Goal: Task Accomplishment & Management: Manage account settings

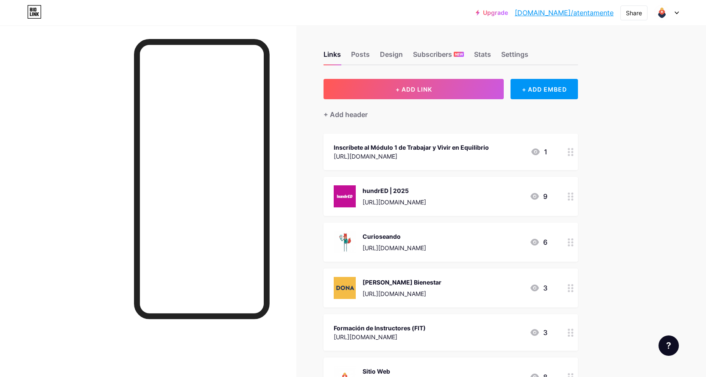
click at [28, 10] on icon at bounding box center [34, 12] width 13 height 13
click at [674, 15] on div at bounding box center [666, 12] width 25 height 15
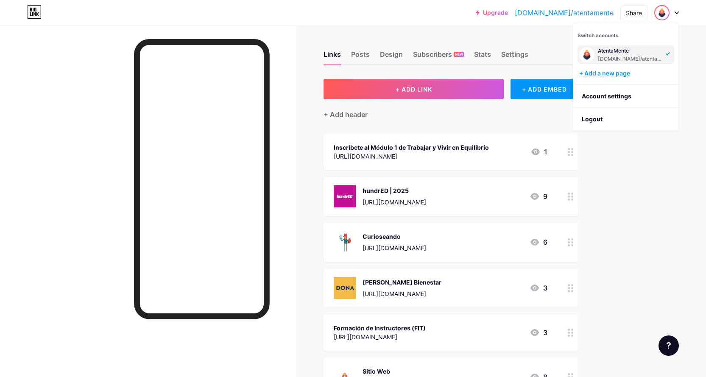
click at [610, 71] on div "+ Add a new page" at bounding box center [626, 73] width 95 height 8
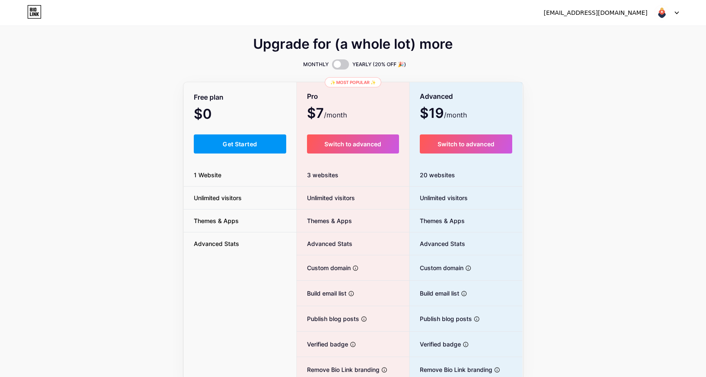
click at [685, 12] on div "sistemas@atentamente.mx Dashboard Logout" at bounding box center [353, 12] width 706 height 15
click at [680, 11] on div "sistemas@atentamente.mx Dashboard Logout" at bounding box center [353, 12] width 706 height 15
click at [676, 14] on icon at bounding box center [676, 12] width 4 height 3
click at [621, 53] on li "Logout" at bounding box center [625, 57] width 105 height 23
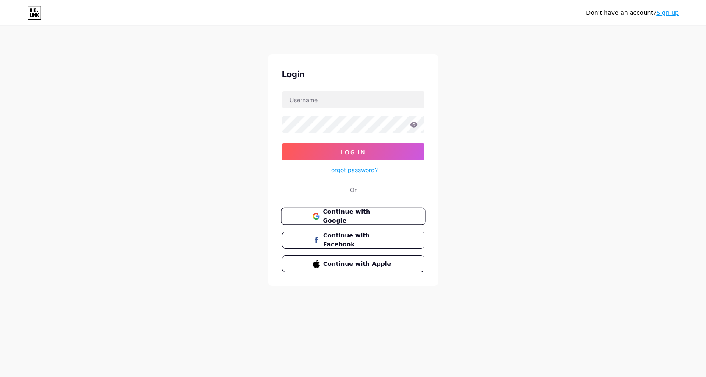
click at [347, 210] on button "Continue with Google" at bounding box center [353, 216] width 145 height 17
